Goal: Task Accomplishment & Management: Manage account settings

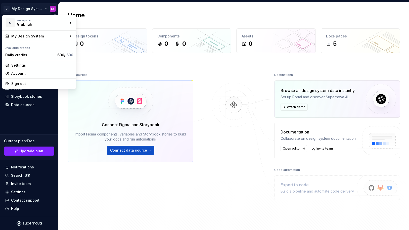
click at [32, 8] on html "G My Design System SY Home Documentation Analytics Code automation Design syste…" at bounding box center [204, 115] width 409 height 230
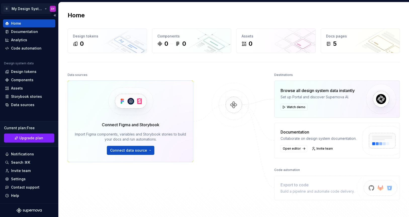
click at [35, 7] on html "G My Design System SY Home Documentation Analytics Code automation Design syste…" at bounding box center [204, 108] width 409 height 217
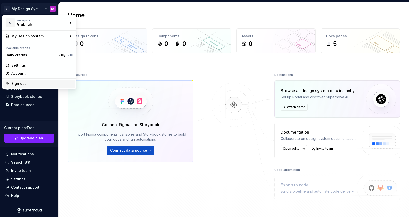
click at [32, 85] on div "Sign out" at bounding box center [42, 83] width 62 height 5
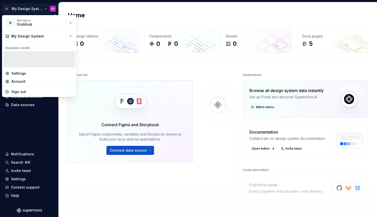
click at [30, 7] on html "G My Design System SY Home Documentation Analytics Code automation Design syste…" at bounding box center [188, 108] width 377 height 217
click at [22, 83] on div "Account" at bounding box center [42, 81] width 62 height 5
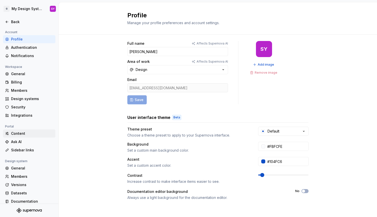
scroll to position [5, 0]
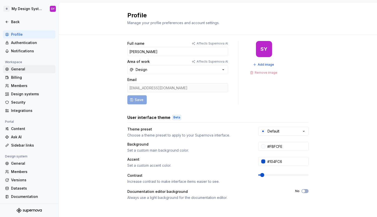
click at [27, 69] on div "General" at bounding box center [32, 69] width 42 height 5
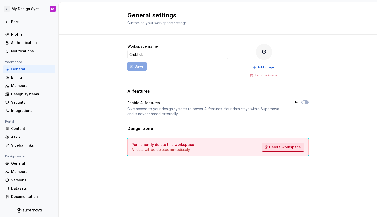
click at [296, 147] on span "Delete workspace" at bounding box center [285, 147] width 32 height 5
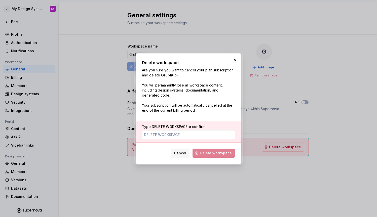
type input "D"
type input "DELETE WORKSPACE"
click at [224, 153] on span "Delete workspace" at bounding box center [216, 153] width 32 height 5
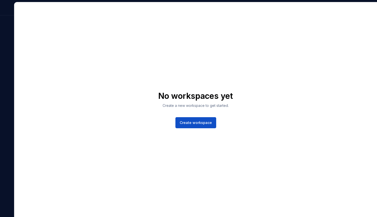
click at [92, 45] on div "No workspaces yet Create a new workspace to get started. Create workspace" at bounding box center [195, 109] width 362 height 215
click at [62, 33] on div "No workspaces yet Create a new workspace to get started. Create workspace" at bounding box center [195, 109] width 362 height 215
click at [188, 122] on span "Create workspace" at bounding box center [196, 122] width 32 height 5
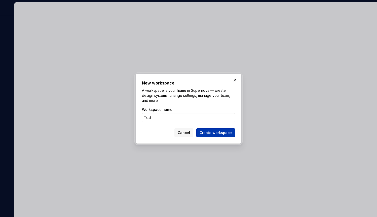
type input "Test"
click at [214, 133] on span "Create workspace" at bounding box center [215, 132] width 32 height 5
